Goal: Transaction & Acquisition: Book appointment/travel/reservation

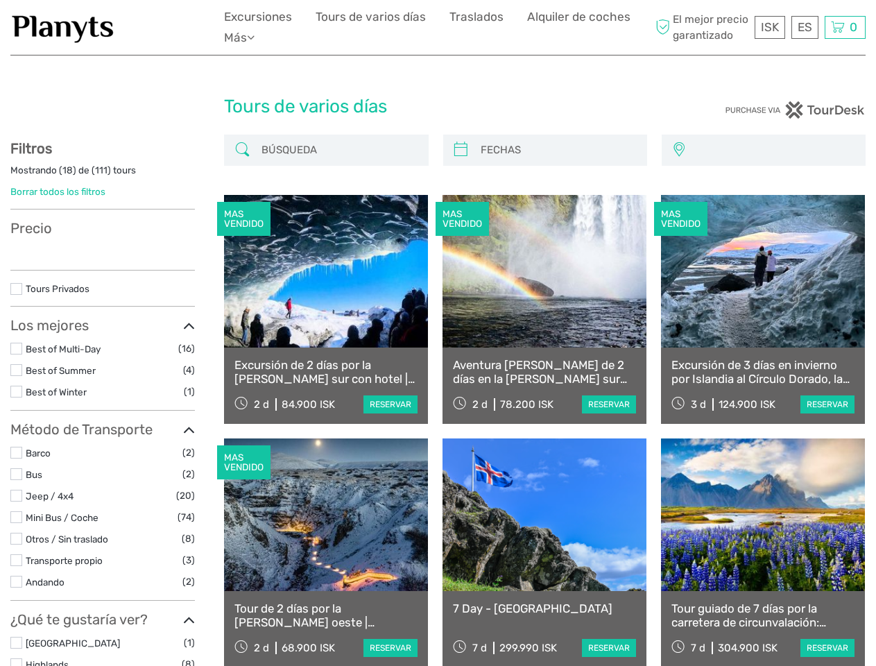
select select
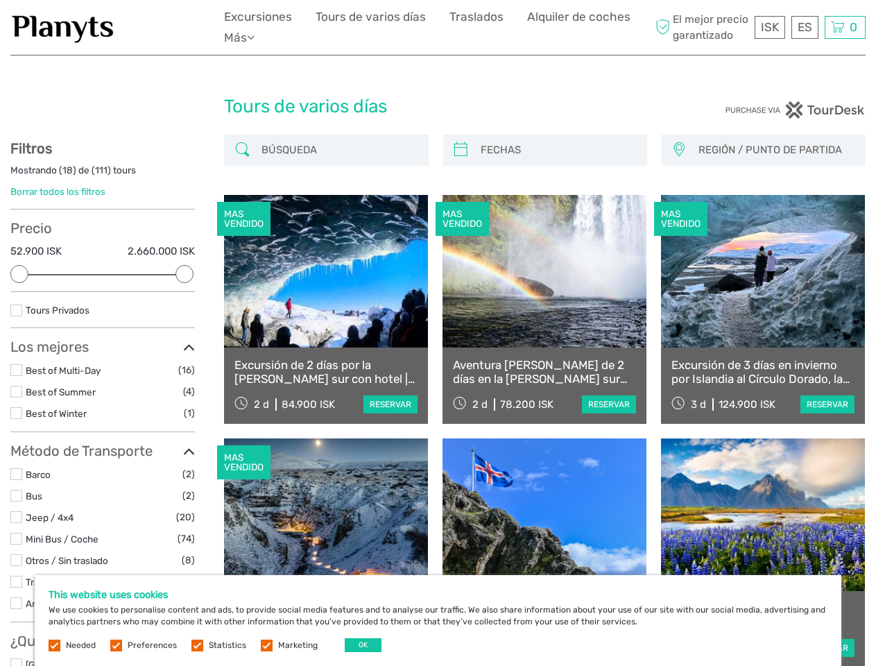
click at [438, 28] on ul "Excursiones Tours de varios días Traslados Alquiler de coches Más Comida & Bebi…" at bounding box center [438, 27] width 428 height 41
click at [438, 27] on ul "Excursiones Tours de varios días Traslados Alquiler de coches Más Comida & Bebi…" at bounding box center [438, 27] width 428 height 41
click at [242, 37] on link "Más" at bounding box center [239, 38] width 31 height 20
click at [254, 37] on icon at bounding box center [251, 37] width 8 height 12
click at [770, 27] on span "ISK" at bounding box center [770, 27] width 18 height 14
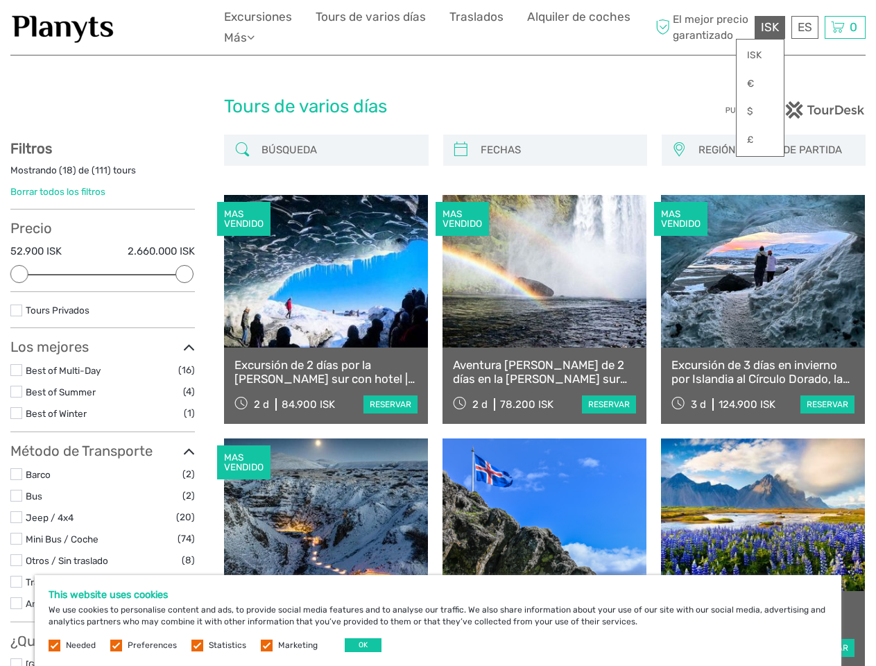
click at [804, 27] on div "ES English Español Deutsch" at bounding box center [804, 27] width 27 height 23
click at [845, 27] on div "0 Items Total 0 ISK Proceder al pago La cesta de la compra está vacía." at bounding box center [844, 27] width 41 height 23
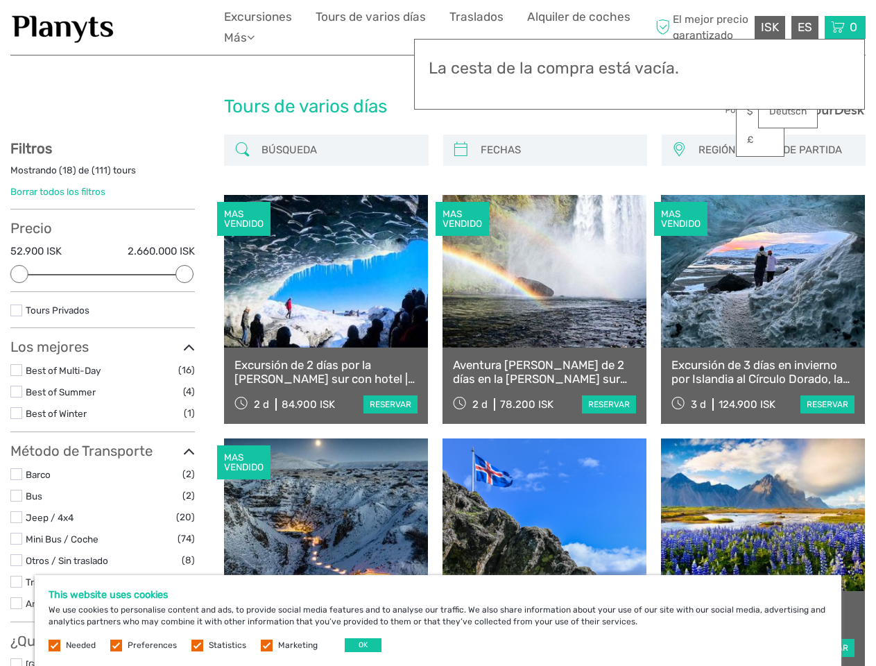
click at [19, 274] on div at bounding box center [19, 274] width 18 height 18
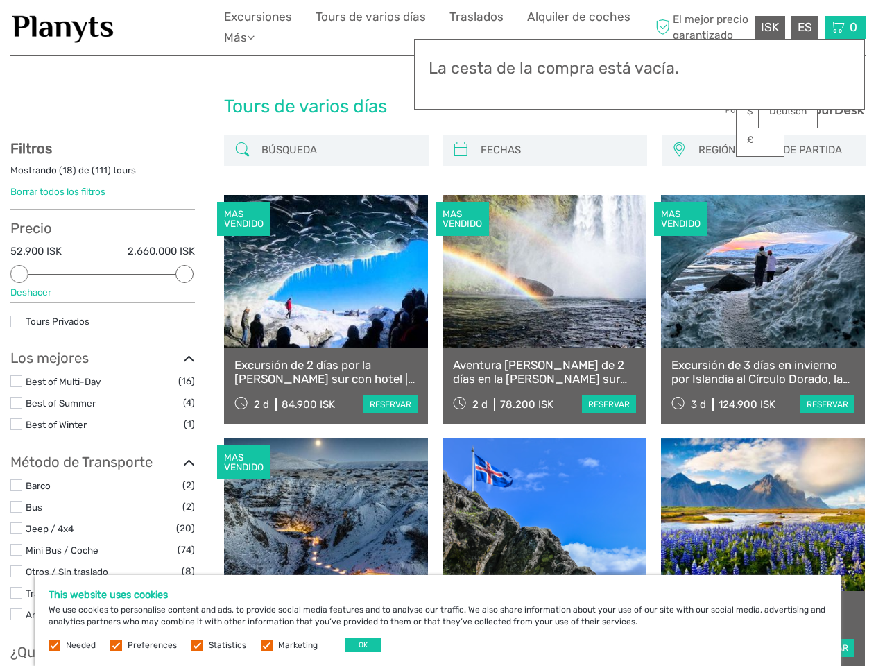
click at [460, 202] on div "MAS VENDIDO" at bounding box center [461, 219] width 53 height 35
